Goal: Transaction & Acquisition: Purchase product/service

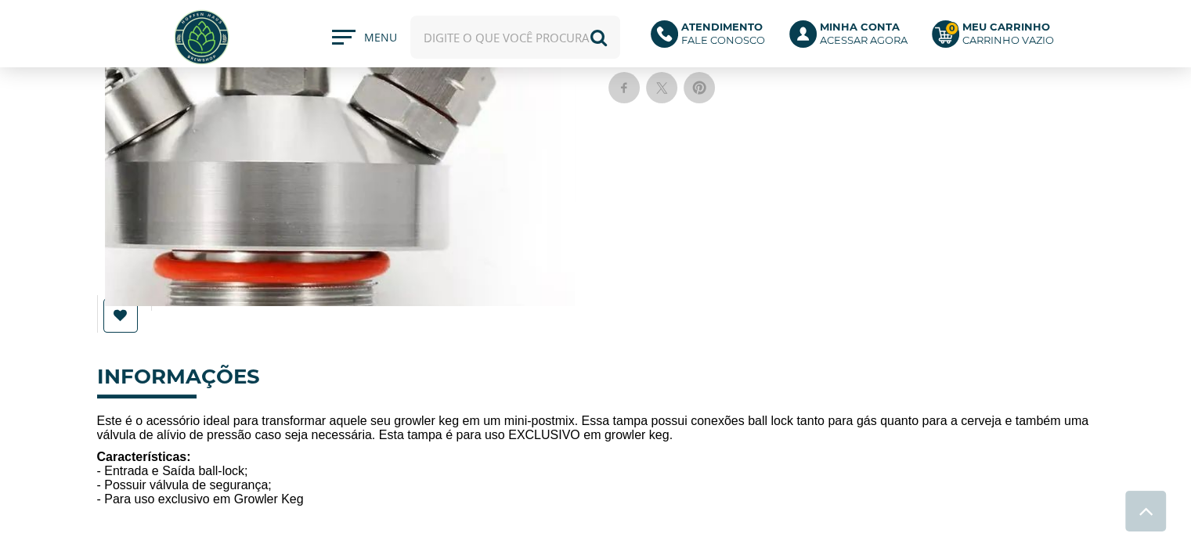
scroll to position [313, 0]
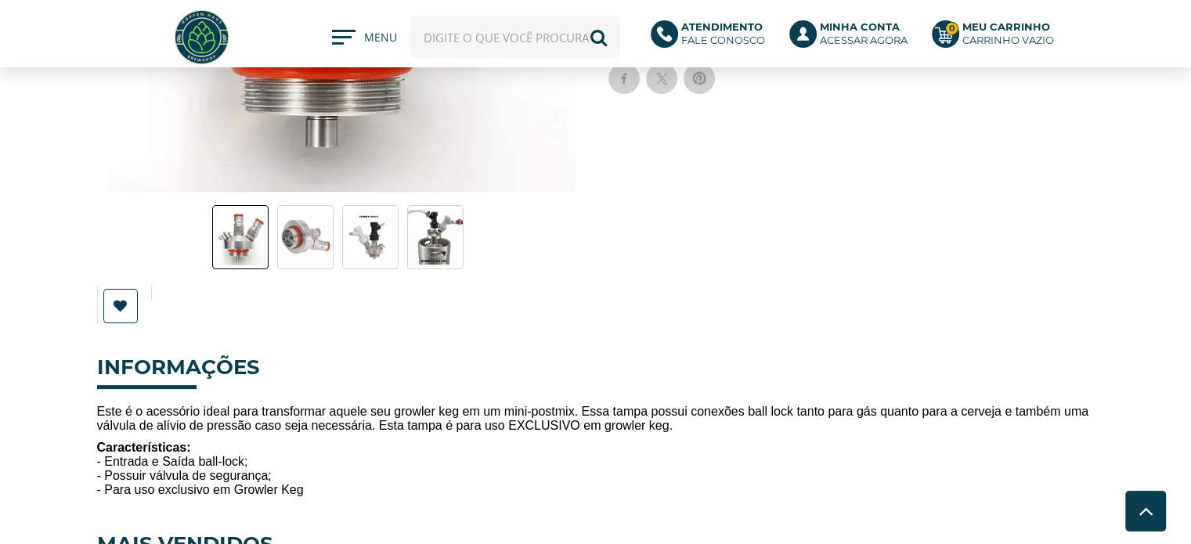
click at [315, 225] on img at bounding box center [305, 237] width 55 height 55
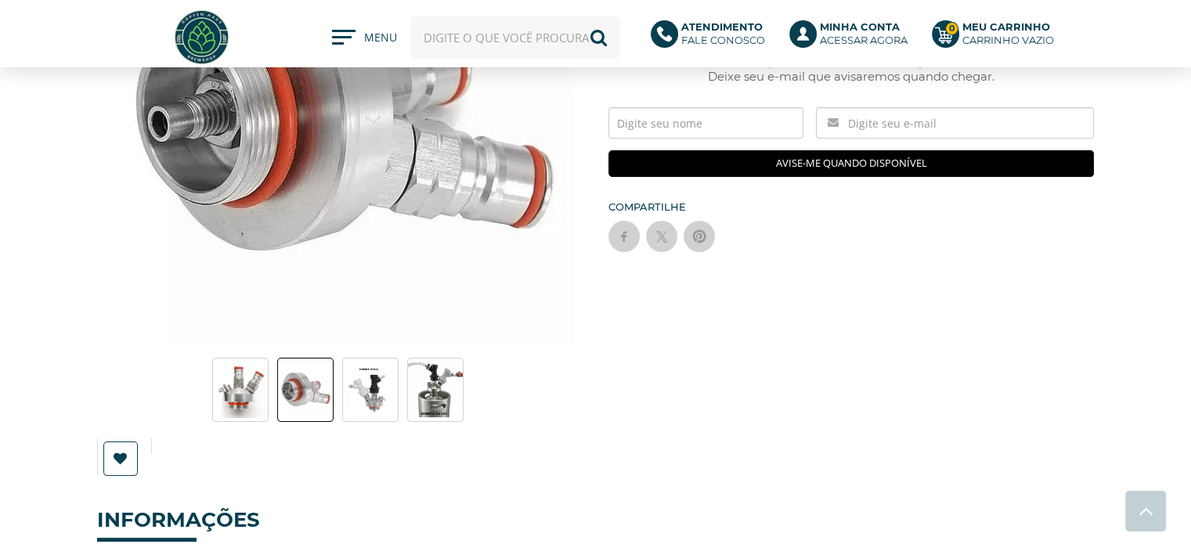
scroll to position [157, 0]
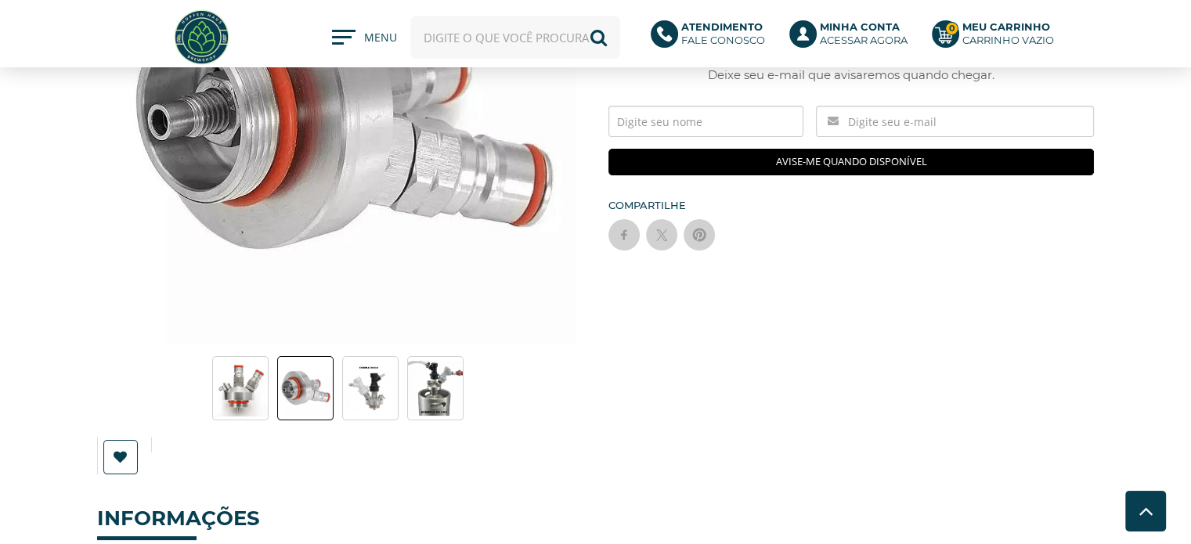
click at [403, 381] on li at bounding box center [372, 390] width 63 height 70
click at [385, 381] on img at bounding box center [370, 388] width 55 height 49
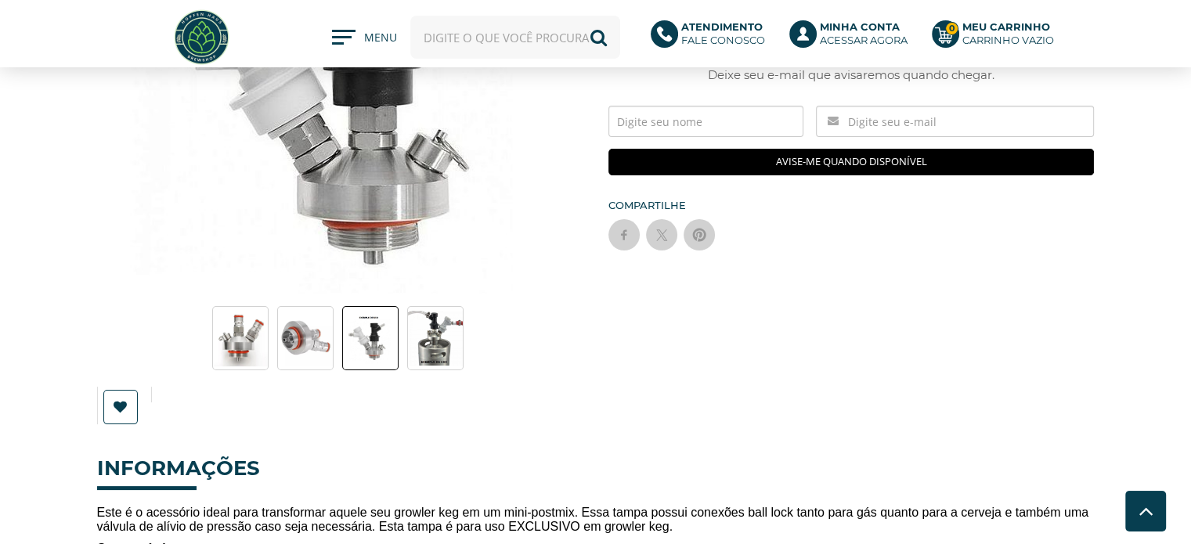
click at [439, 351] on img at bounding box center [435, 338] width 55 height 55
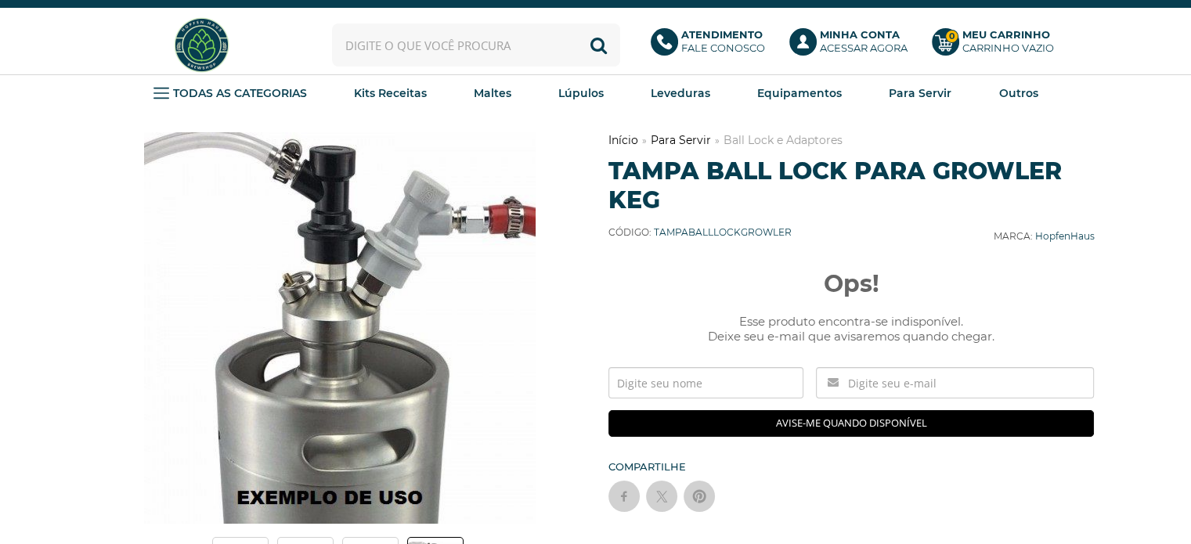
scroll to position [235, 0]
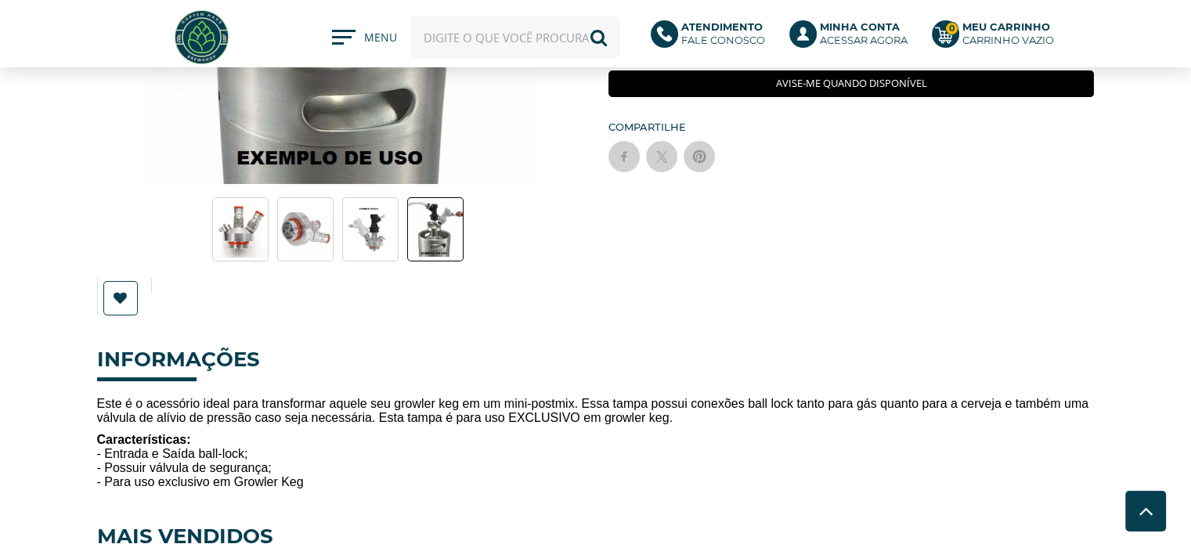
click at [323, 231] on img at bounding box center [305, 229] width 55 height 55
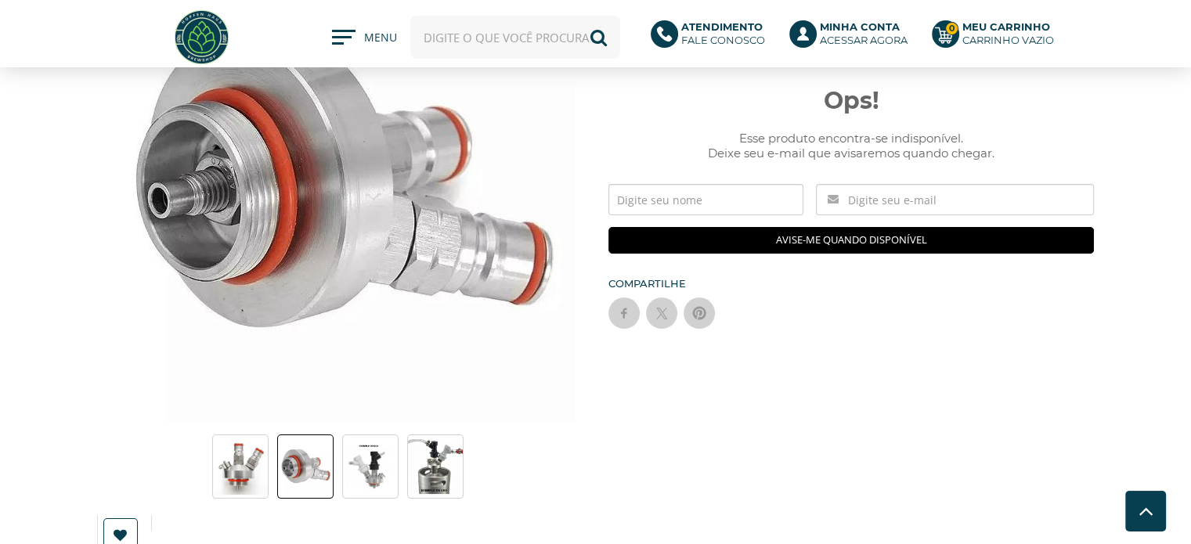
scroll to position [78, 0]
click at [439, 503] on li at bounding box center [437, 468] width 63 height 70
click at [435, 473] on img at bounding box center [435, 466] width 55 height 55
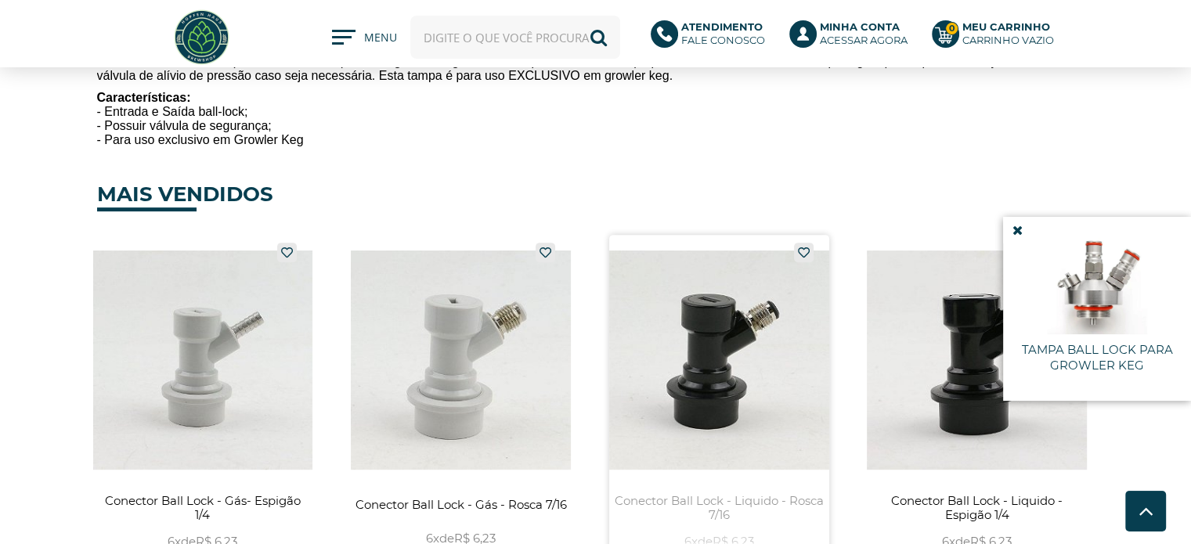
scroll to position [627, 0]
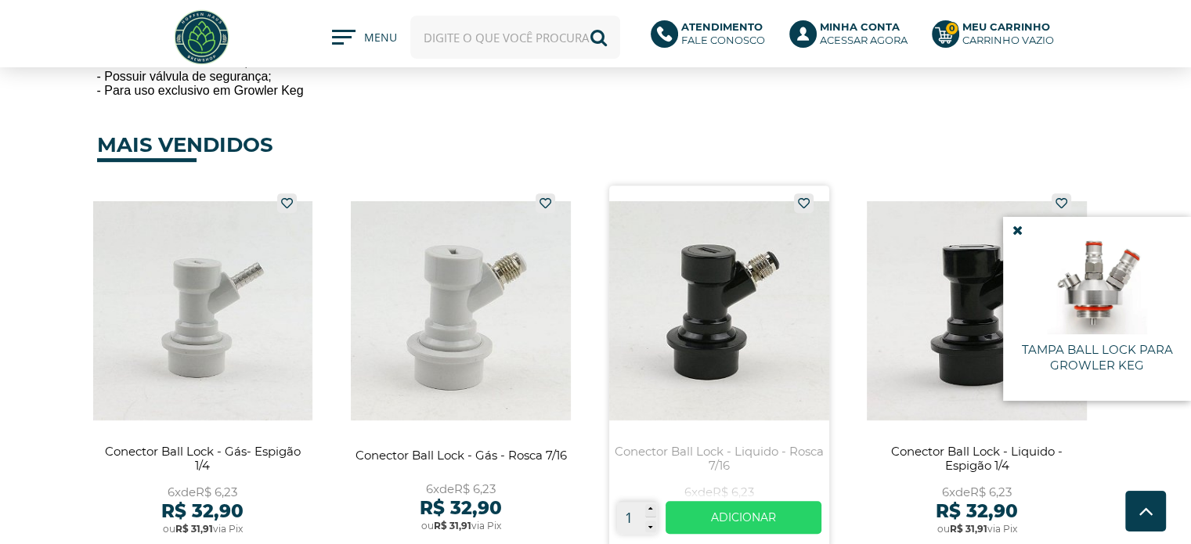
click at [723, 308] on link at bounding box center [719, 368] width 220 height 364
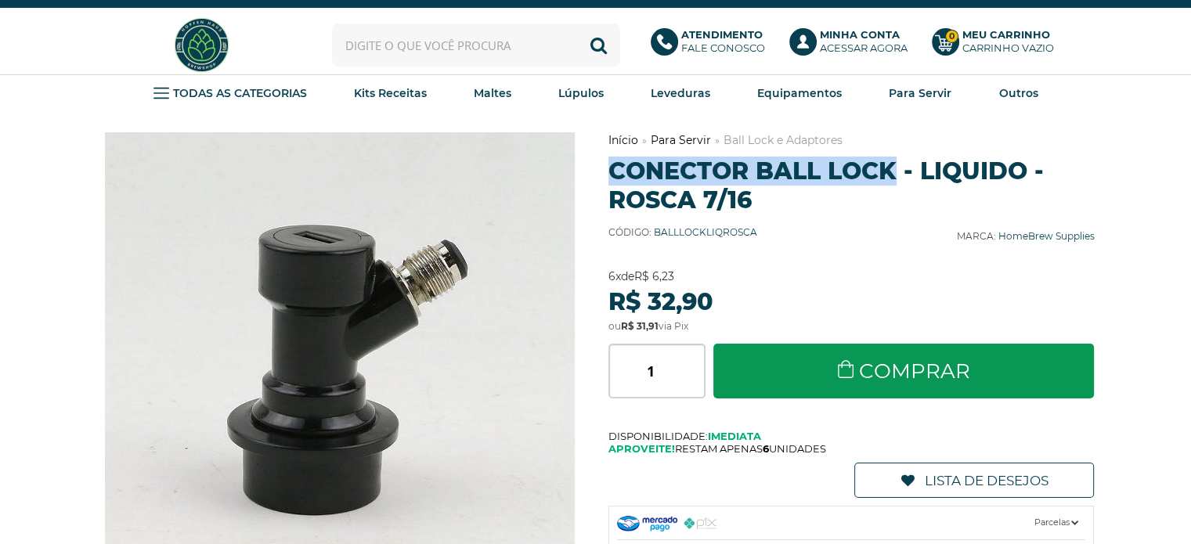
drag, startPoint x: 615, startPoint y: 162, endPoint x: 890, endPoint y: 178, distance: 275.3
click at [890, 178] on h1 "Conector Ball Lock - Liquido - Rosca 7/16" at bounding box center [852, 186] width 486 height 58
copy h1 "Conector Ball Lock"
